Goal: Information Seeking & Learning: Learn about a topic

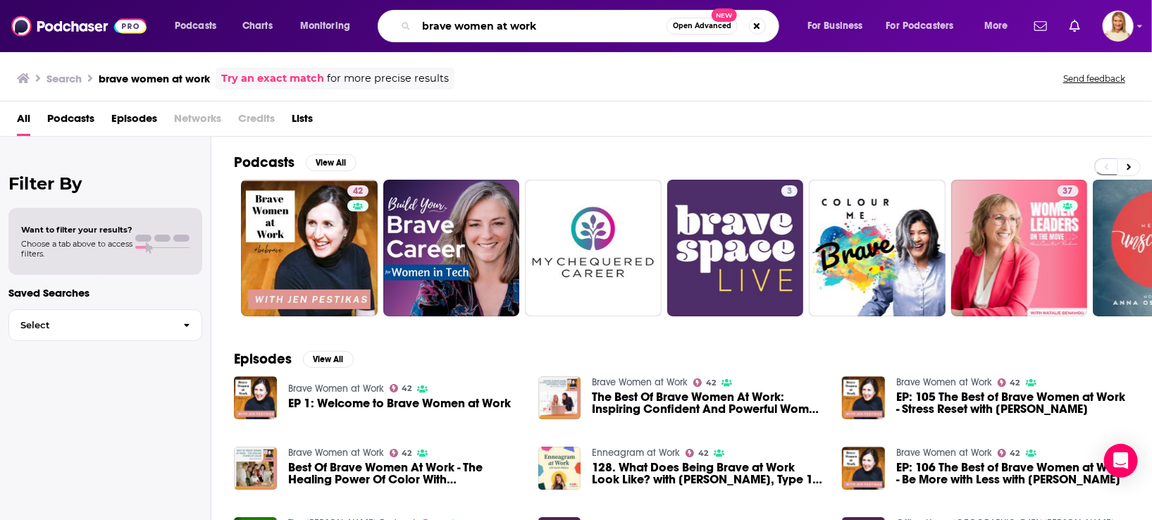
drag, startPoint x: 542, startPoint y: 23, endPoint x: 419, endPoint y: 26, distance: 122.7
click at [419, 26] on input "brave women at work" at bounding box center [542, 26] width 250 height 23
type input "woman alive"
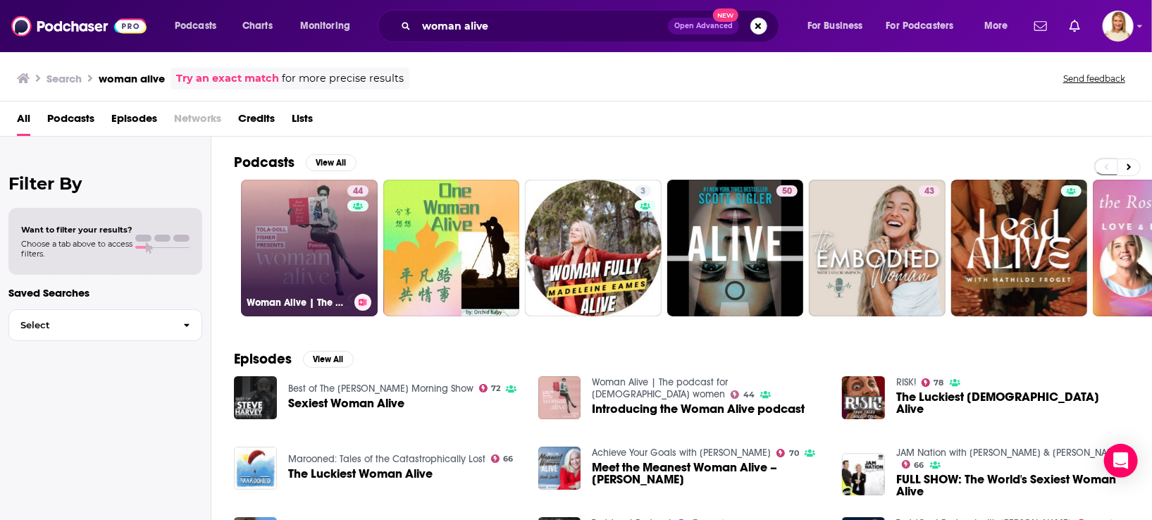
click at [308, 252] on link "44 Woman Alive | The podcast for [DEMOGRAPHIC_DATA] women" at bounding box center [309, 248] width 137 height 137
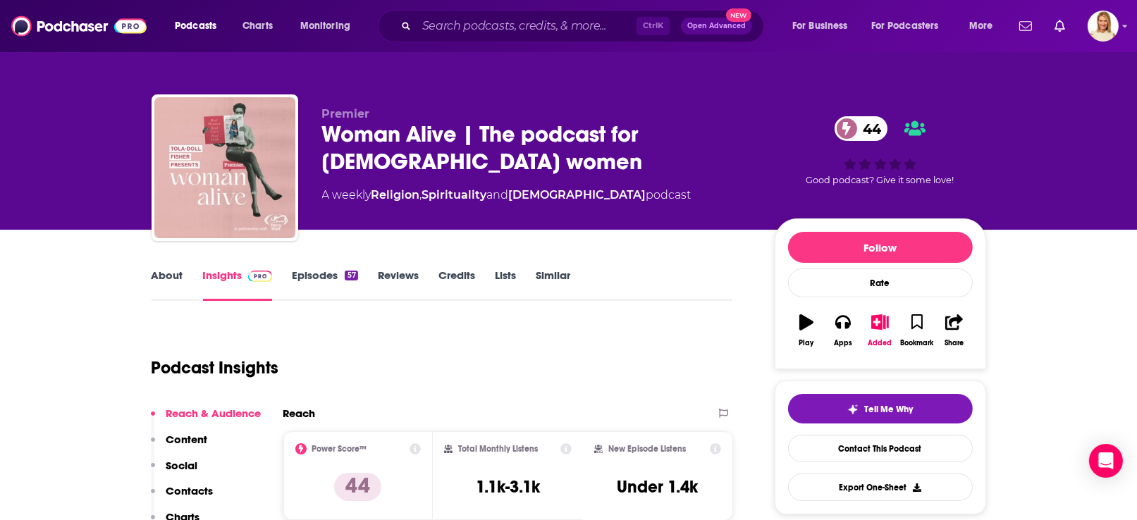
click at [166, 269] on link "About" at bounding box center [168, 285] width 32 height 32
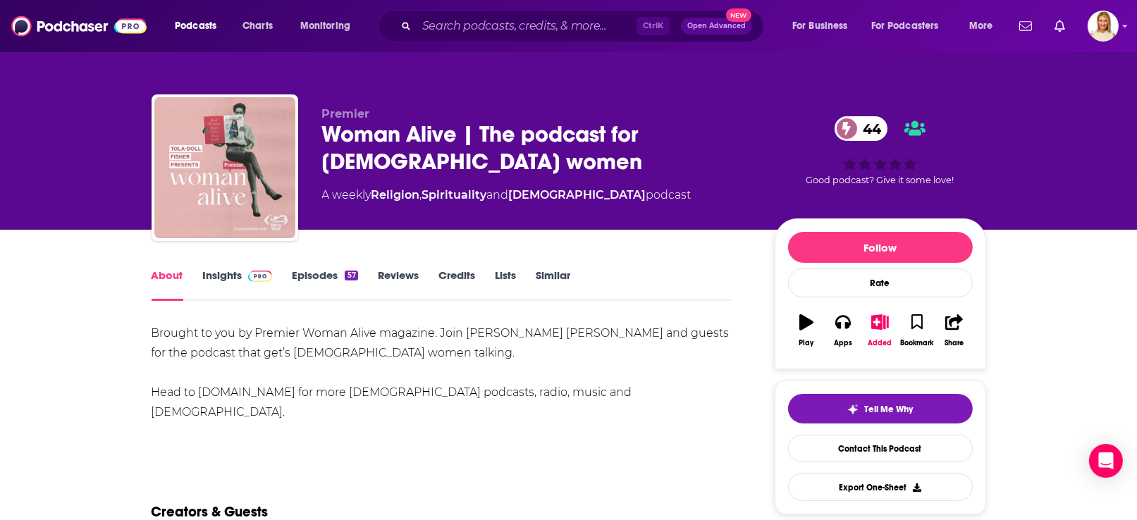
click at [309, 272] on link "Episodes 57" at bounding box center [325, 285] width 66 height 32
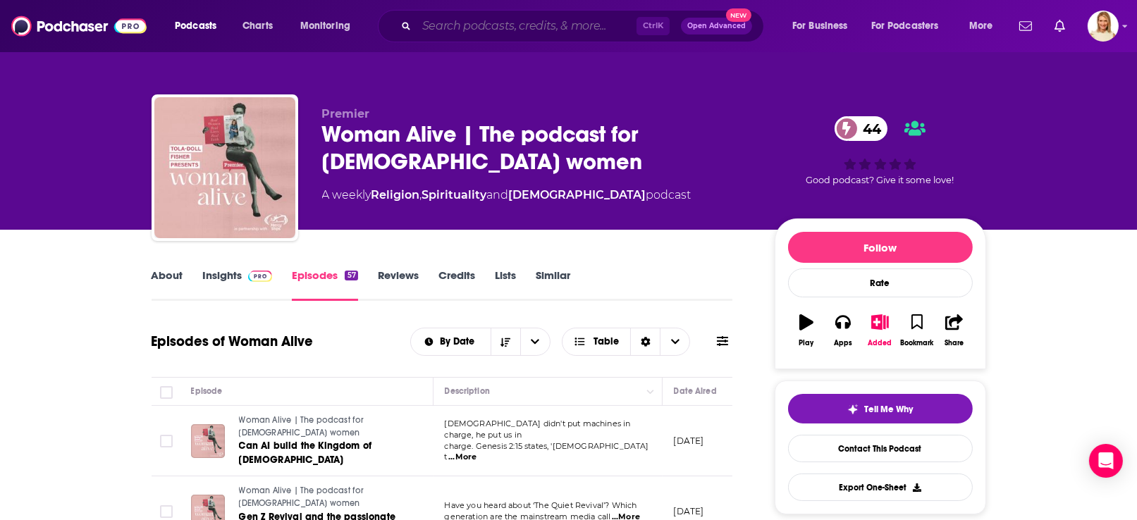
click at [467, 20] on input "Search podcasts, credits, & more..." at bounding box center [527, 26] width 220 height 23
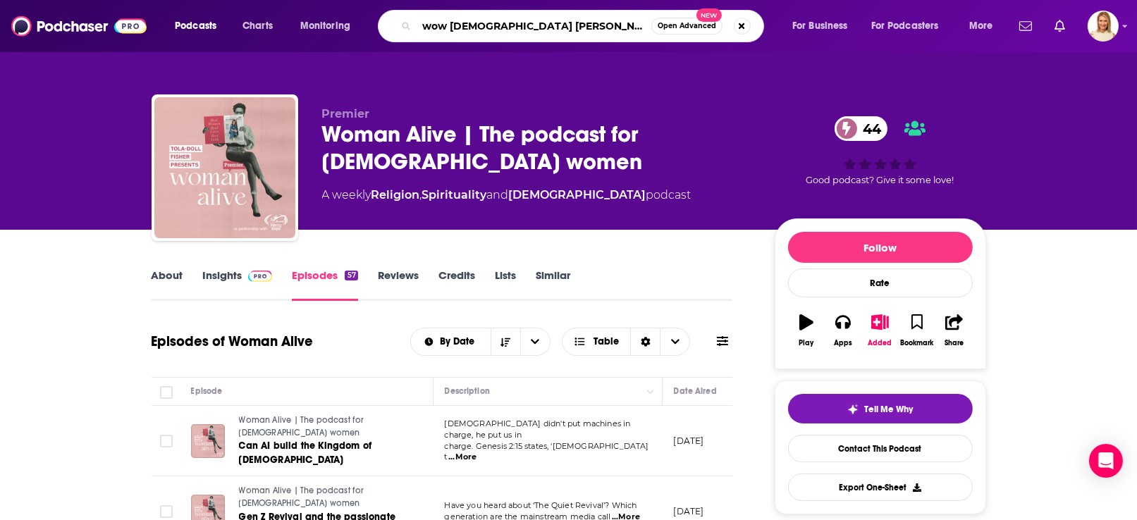
type input "wow [DEMOGRAPHIC_DATA] stories"
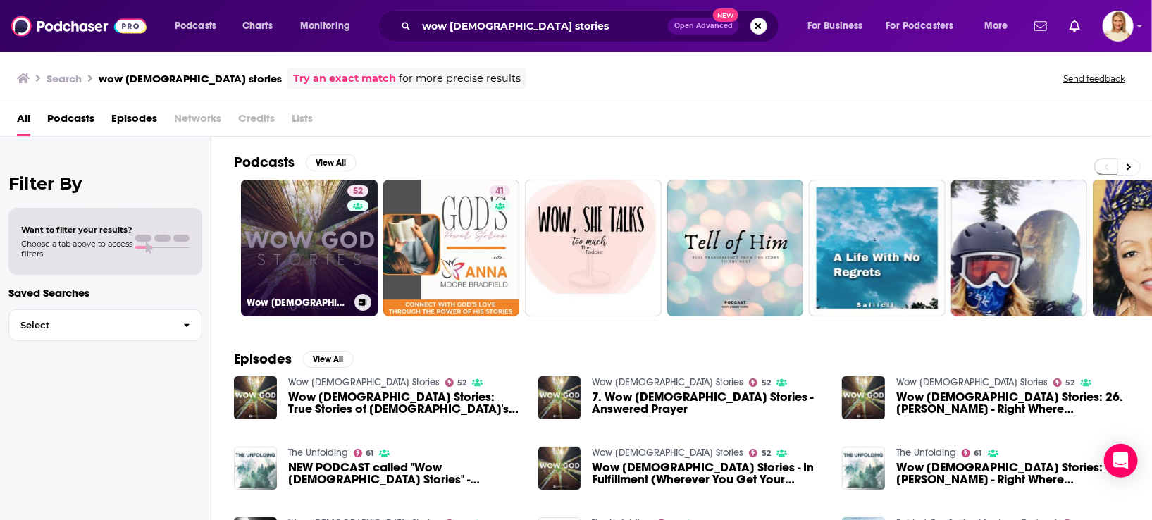
click at [347, 280] on div "52" at bounding box center [359, 239] width 25 height 109
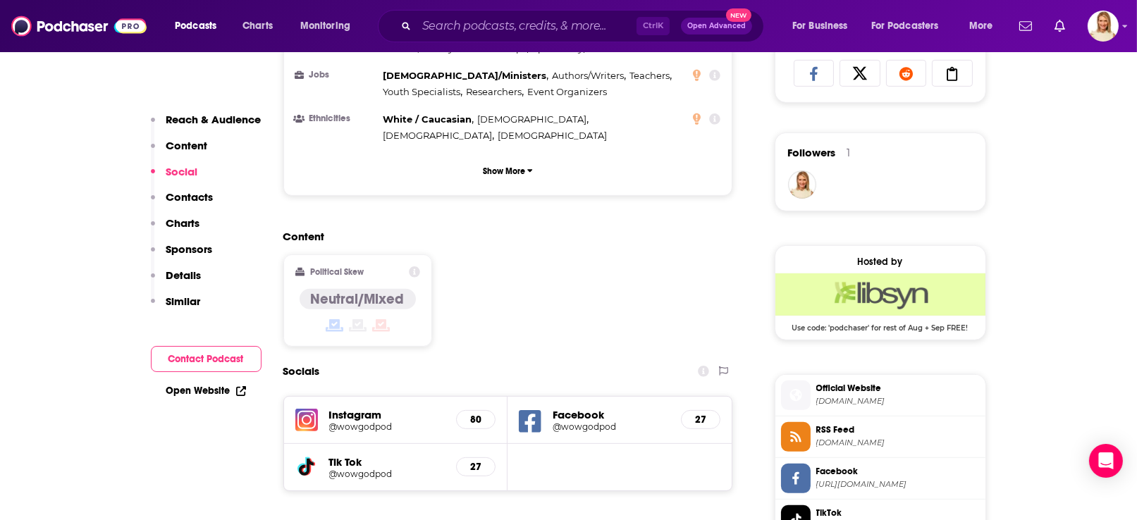
scroll to position [1268, 0]
